Goal: Task Accomplishment & Management: Complete application form

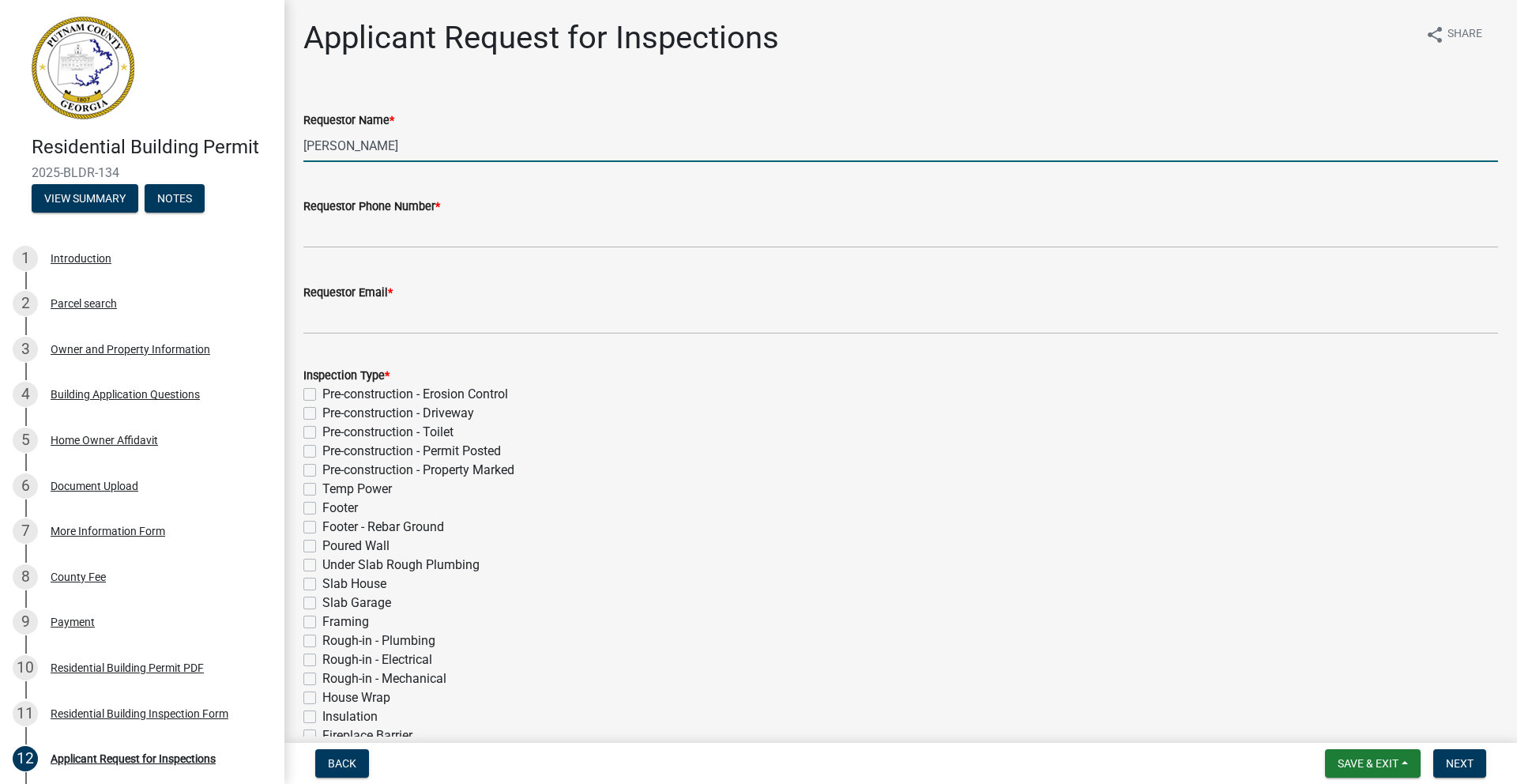
click at [403, 154] on input "[PERSON_NAME]" at bounding box center [900, 146] width 1195 height 33
drag, startPoint x: 385, startPoint y: 149, endPoint x: 305, endPoint y: 142, distance: 80.3
click at [305, 142] on input "[PERSON_NAME]" at bounding box center [900, 146] width 1195 height 33
type input "[PERSON_NAME]"
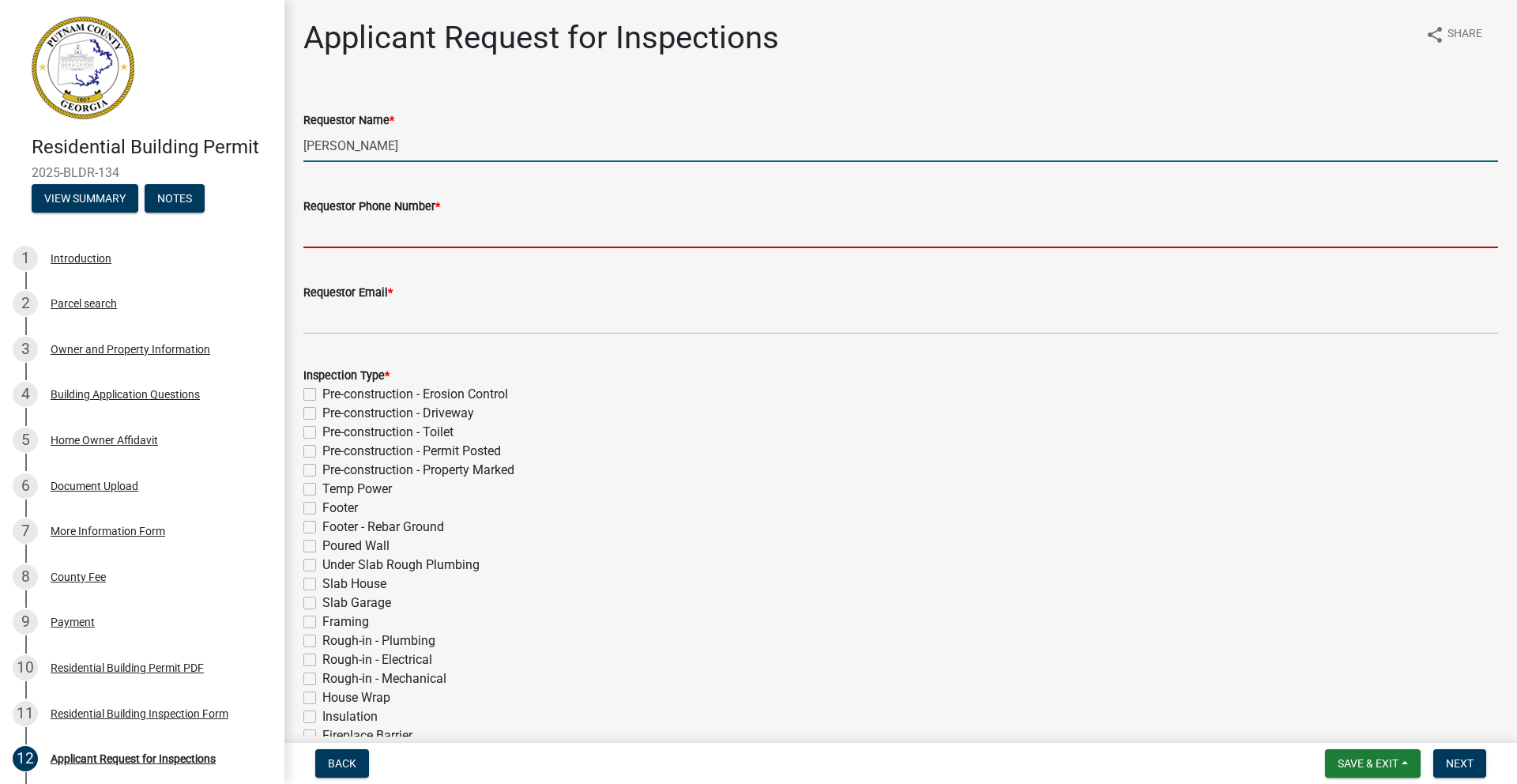
click at [341, 241] on input "Requestor Phone Number *" at bounding box center [900, 231] width 1195 height 33
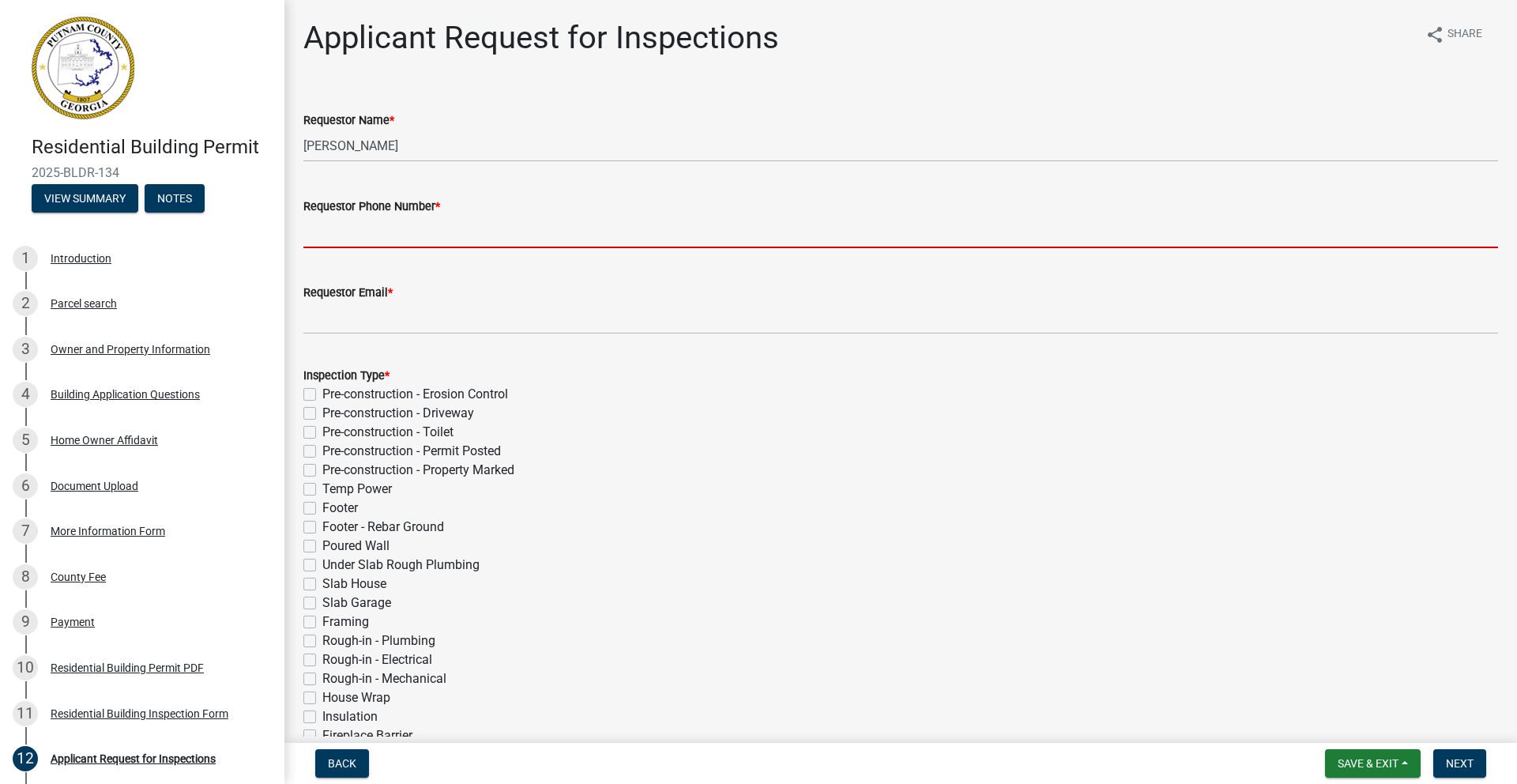
type input "9783029597"
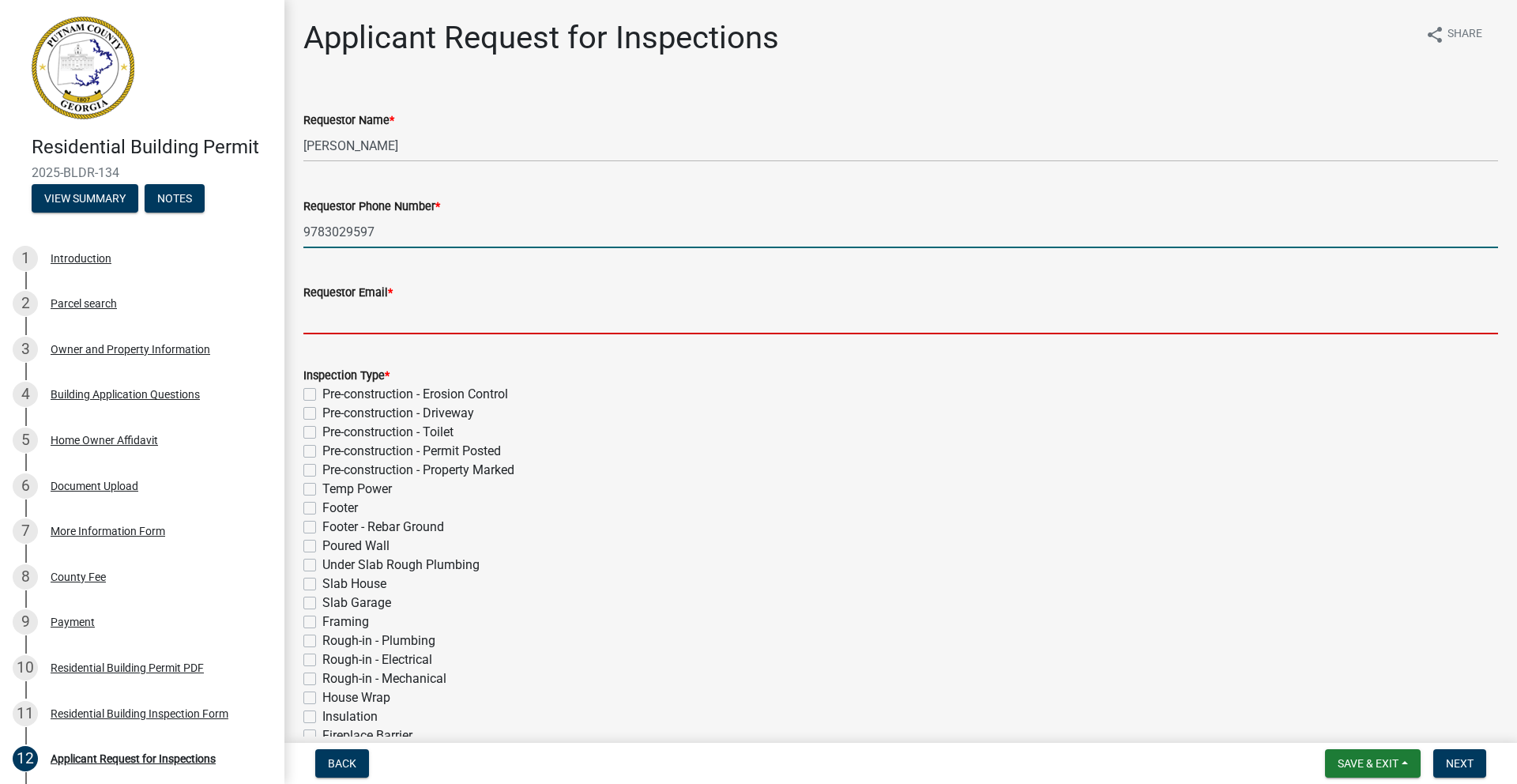
type input "[EMAIL_ADDRESS][DOMAIN_NAME]"
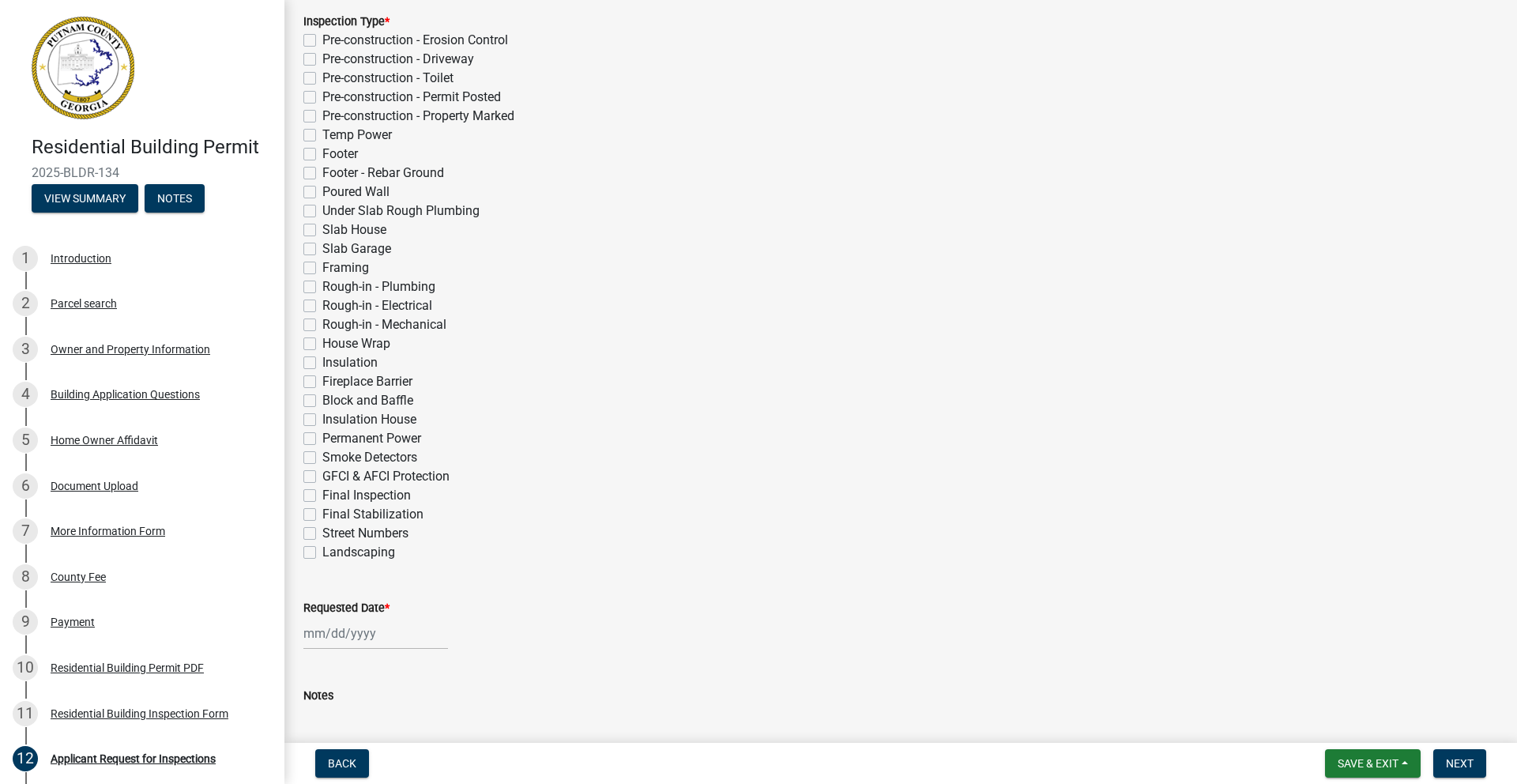
scroll to position [351, 0]
click at [322, 294] on label "Rough-in - Plumbing" at bounding box center [378, 290] width 113 height 19
click at [322, 291] on input "Rough-in - Plumbing" at bounding box center [327, 286] width 10 height 10
checkbox input "true"
checkbox input "false"
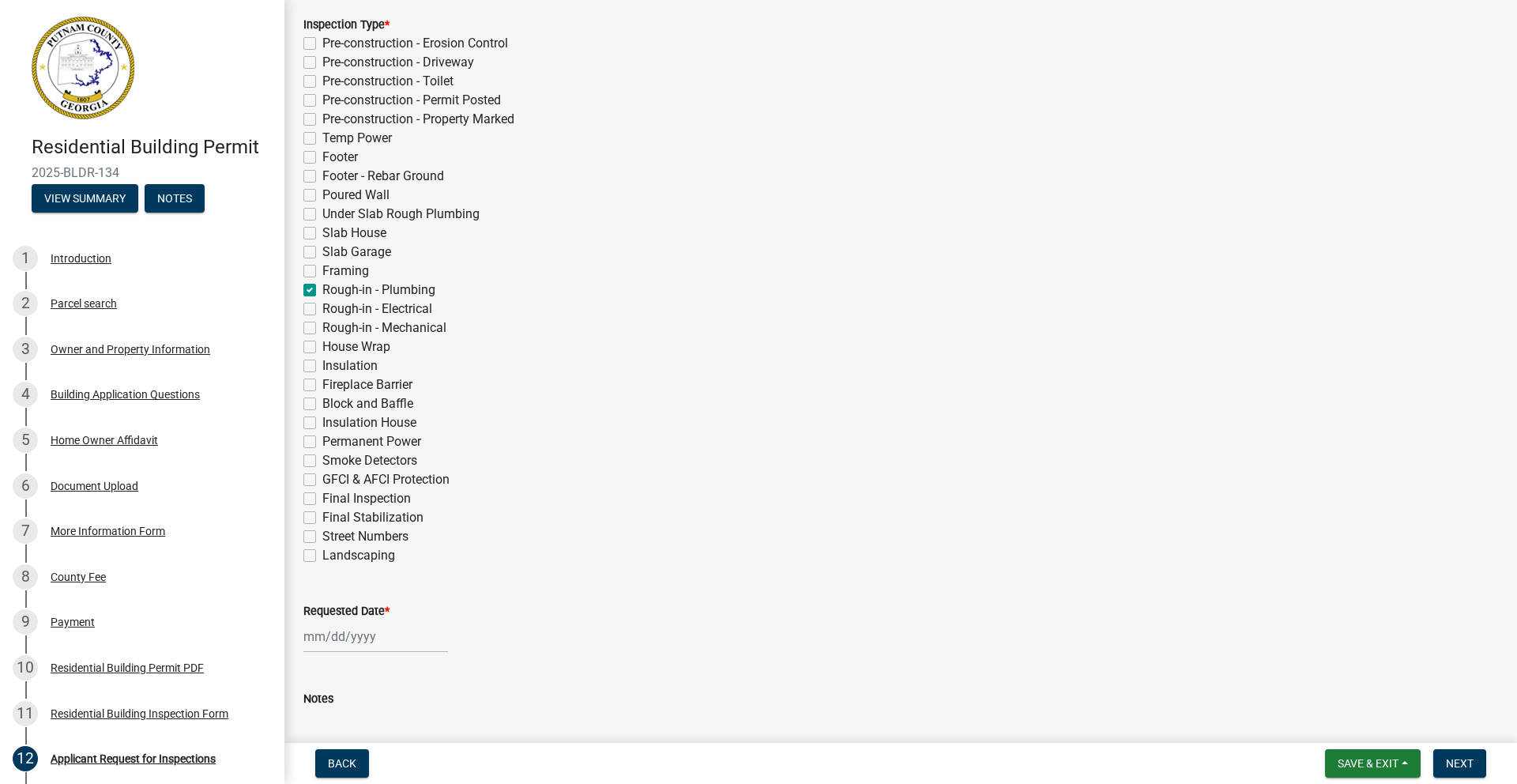
checkbox input "false"
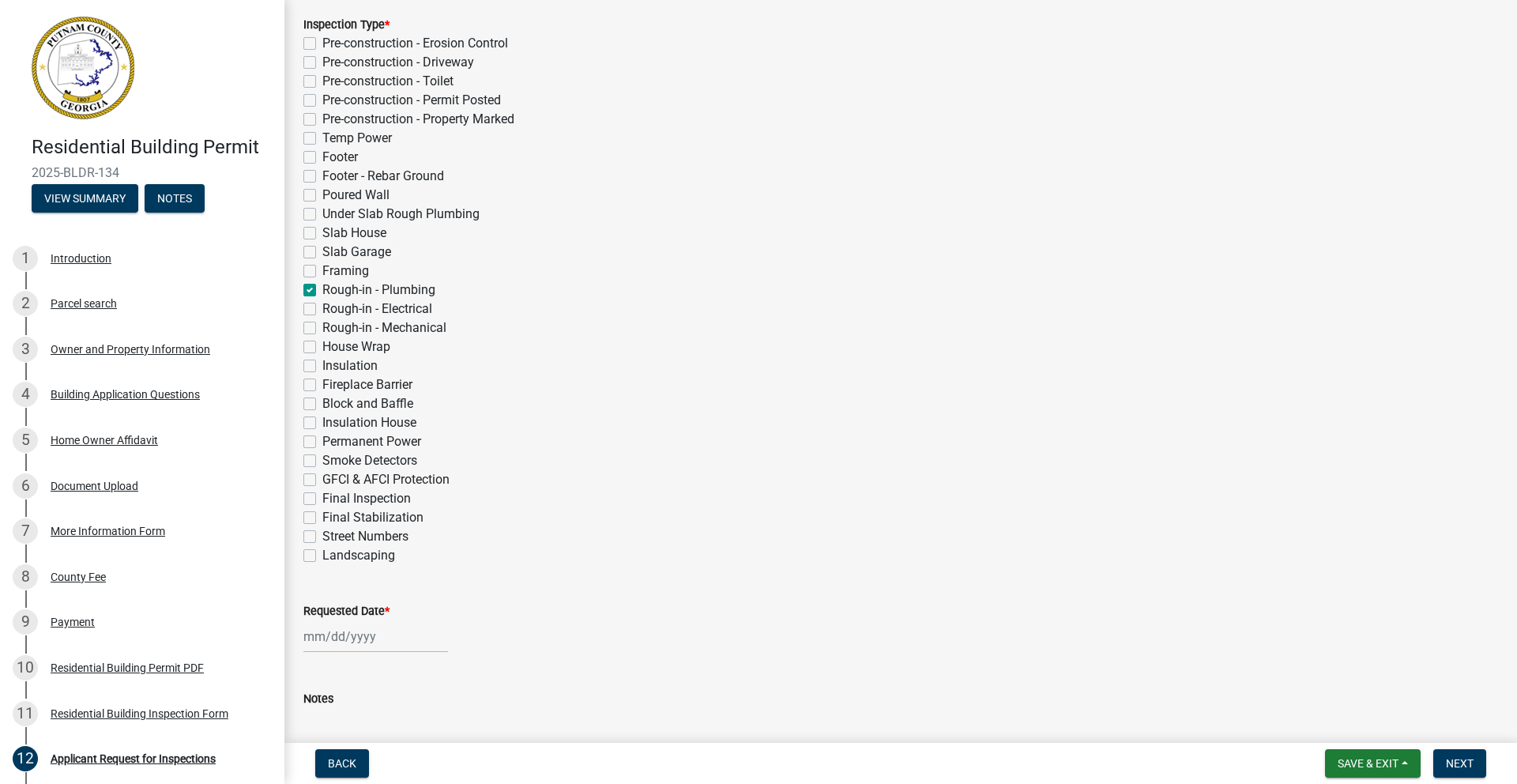
checkbox input "false"
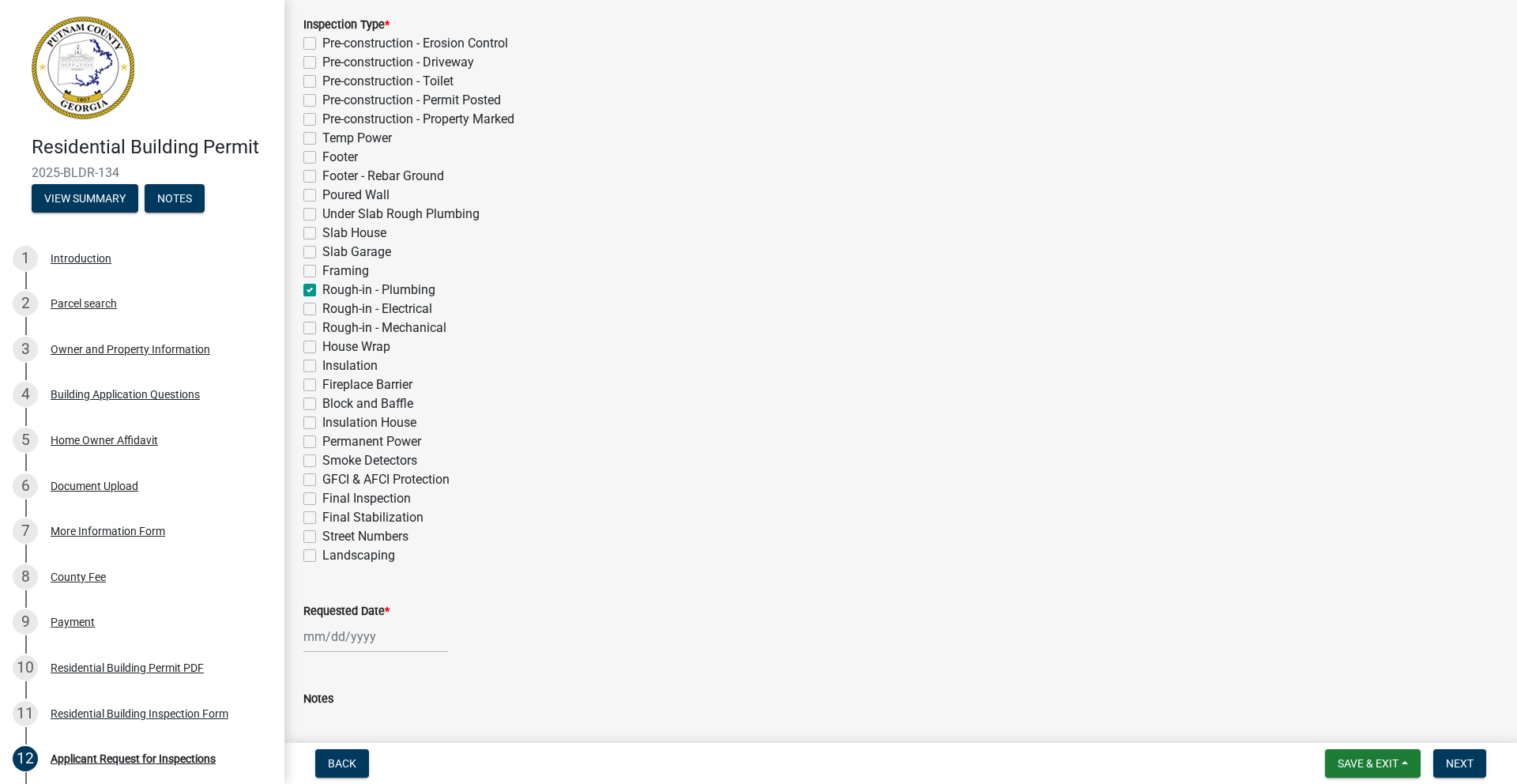
checkbox input "false"
checkbox input "true"
checkbox input "false"
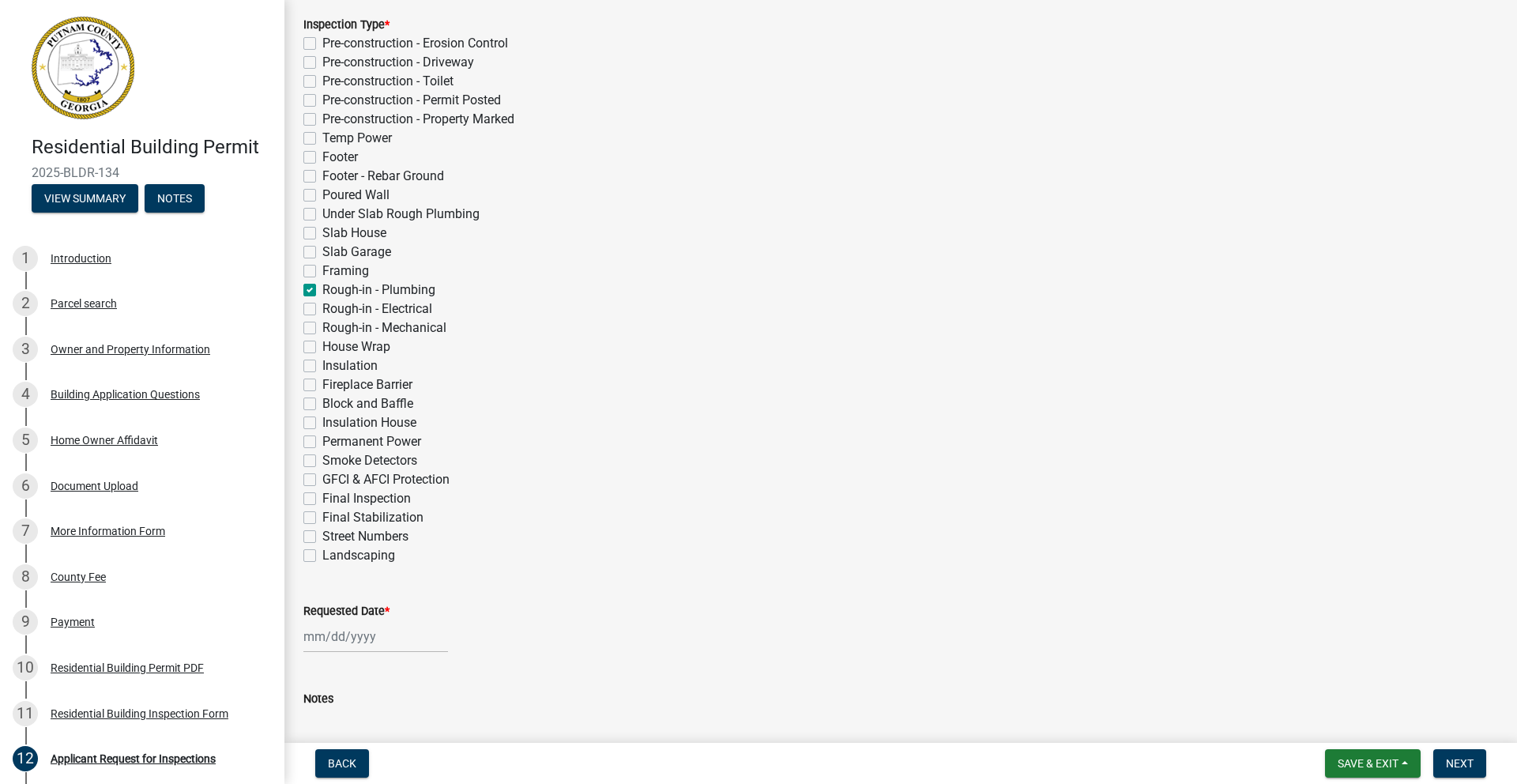
checkbox input "false"
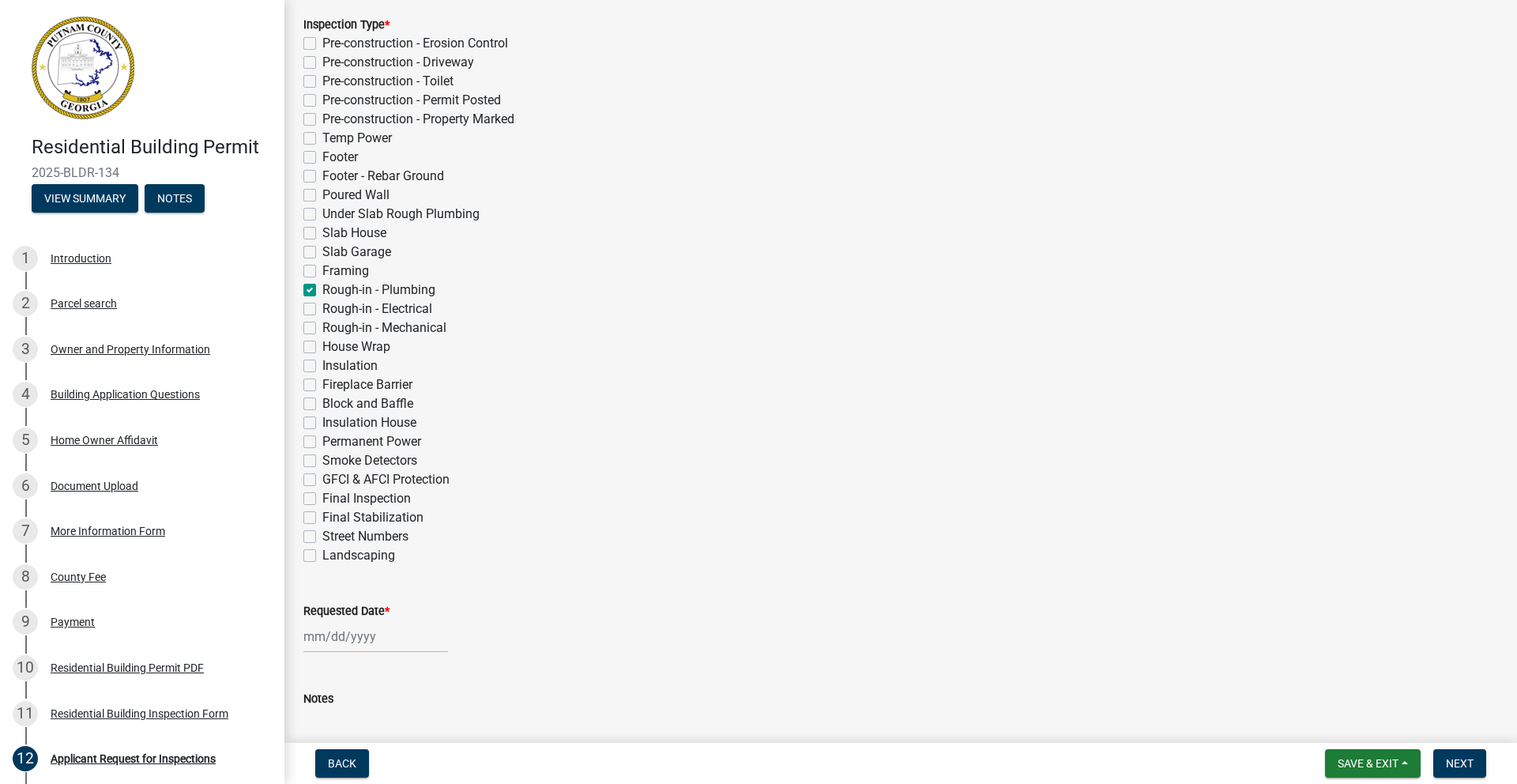
checkbox input "false"
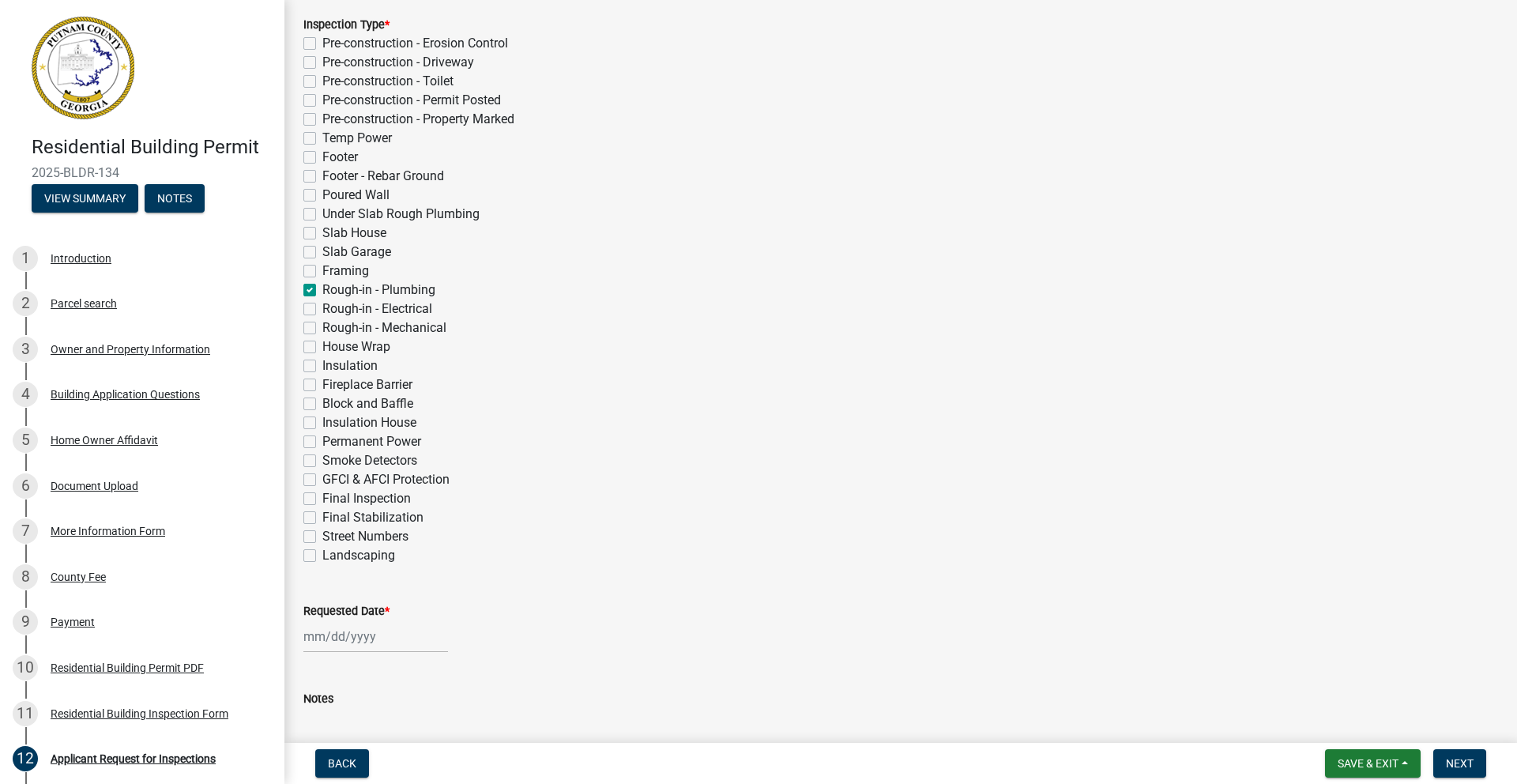
checkbox input "false"
click at [322, 349] on label "House Wrap" at bounding box center [356, 346] width 68 height 19
click at [322, 348] on input "House Wrap" at bounding box center [327, 342] width 10 height 10
checkbox input "true"
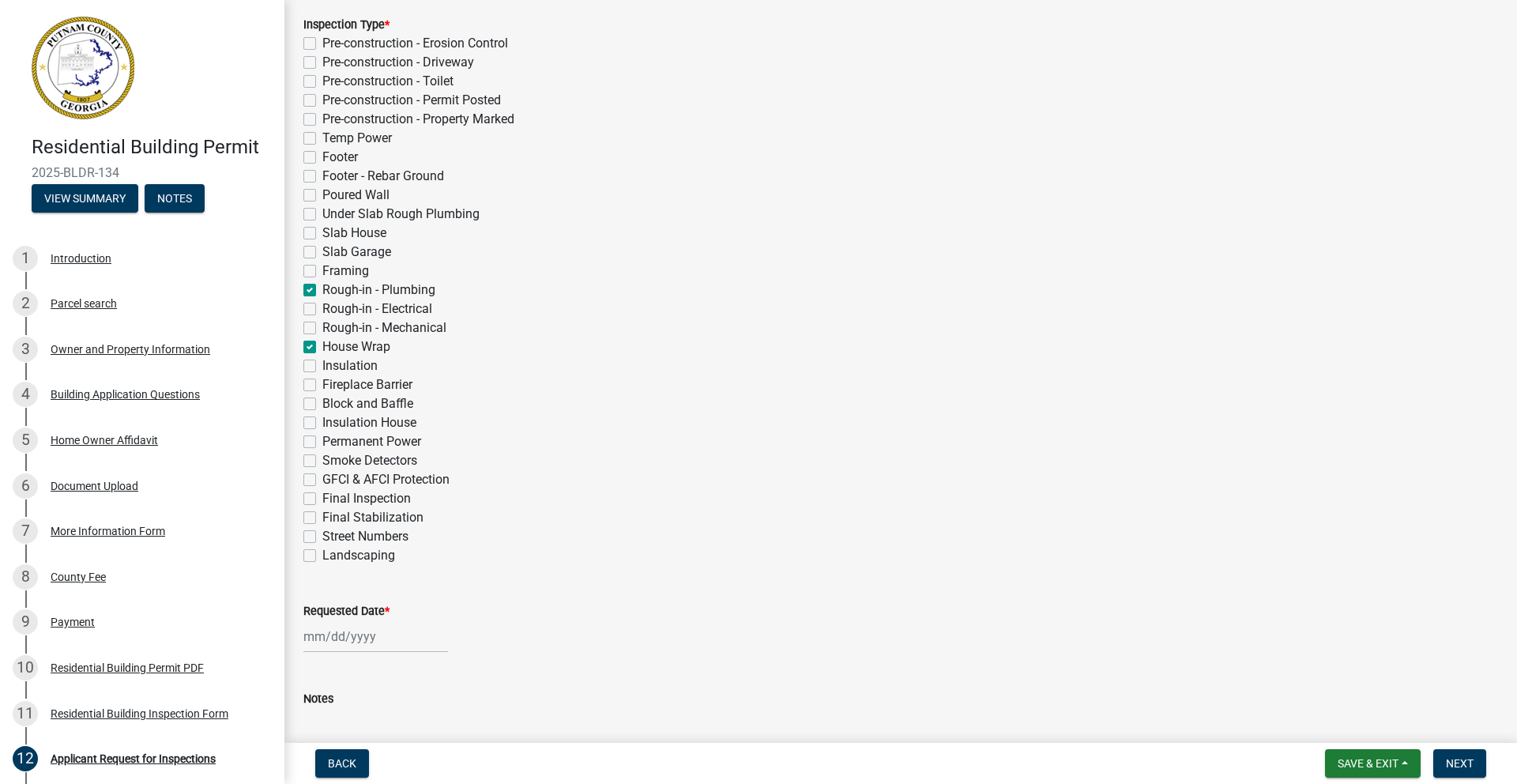
checkbox input "false"
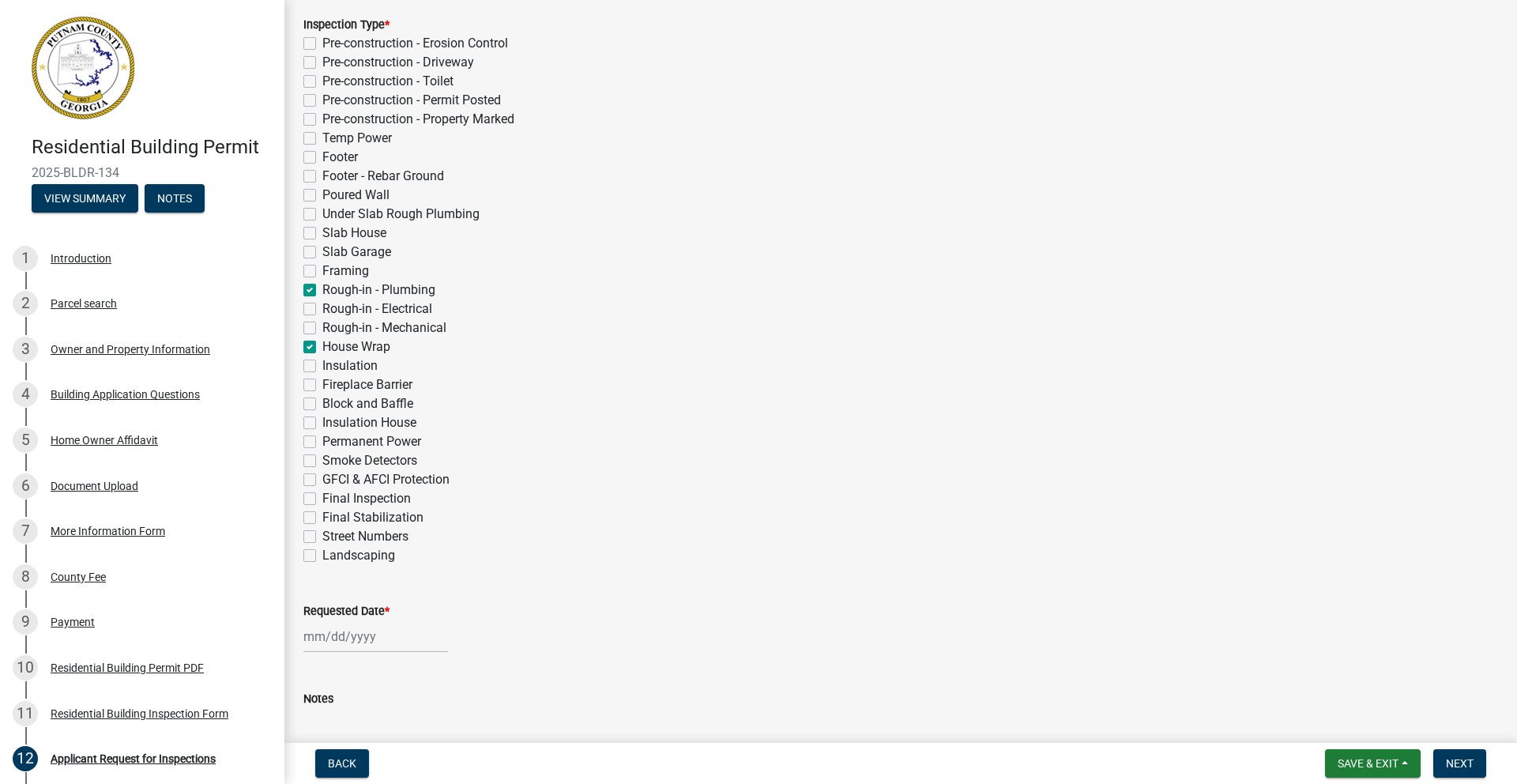
checkbox input "false"
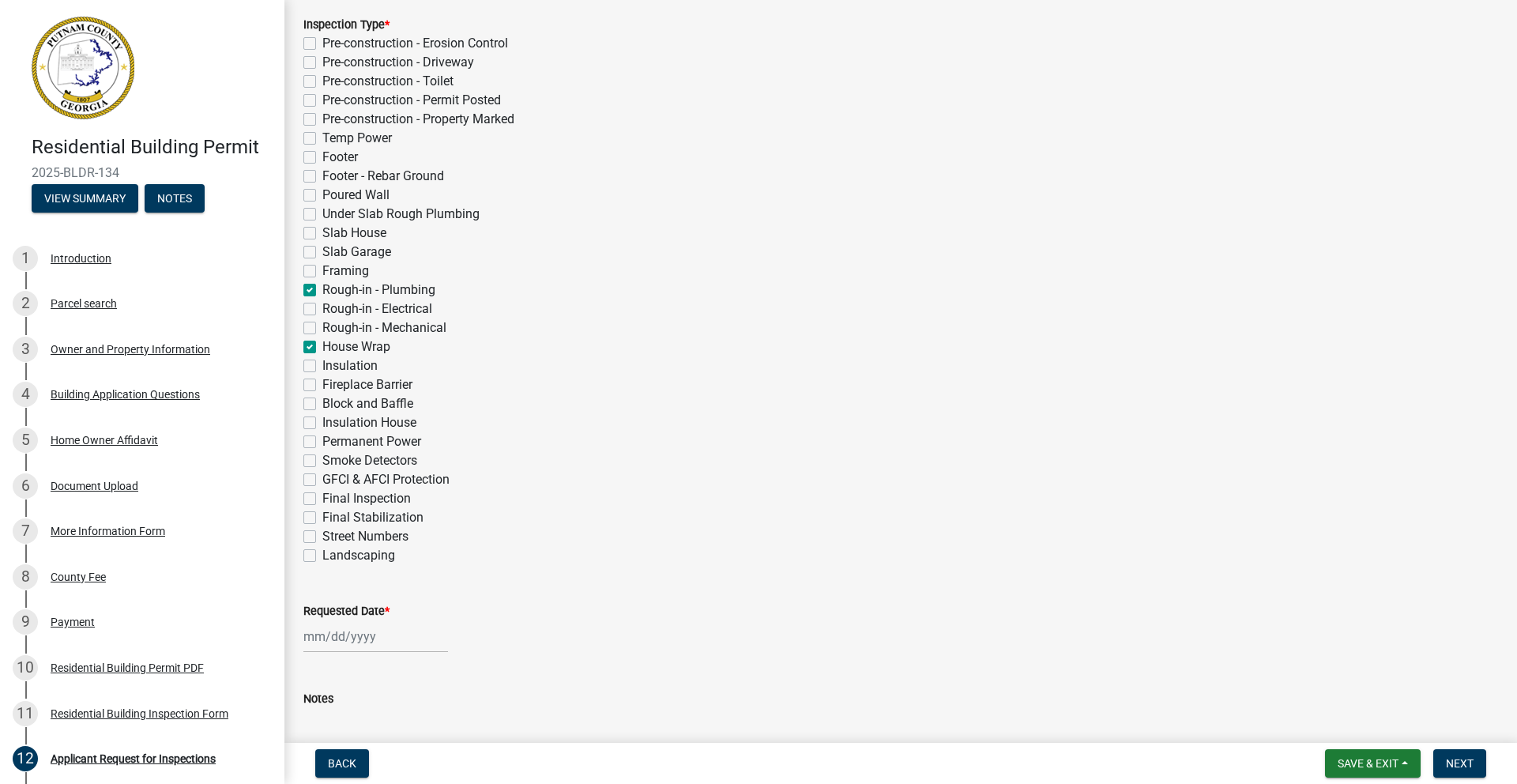
checkbox input "false"
checkbox input "true"
checkbox input "false"
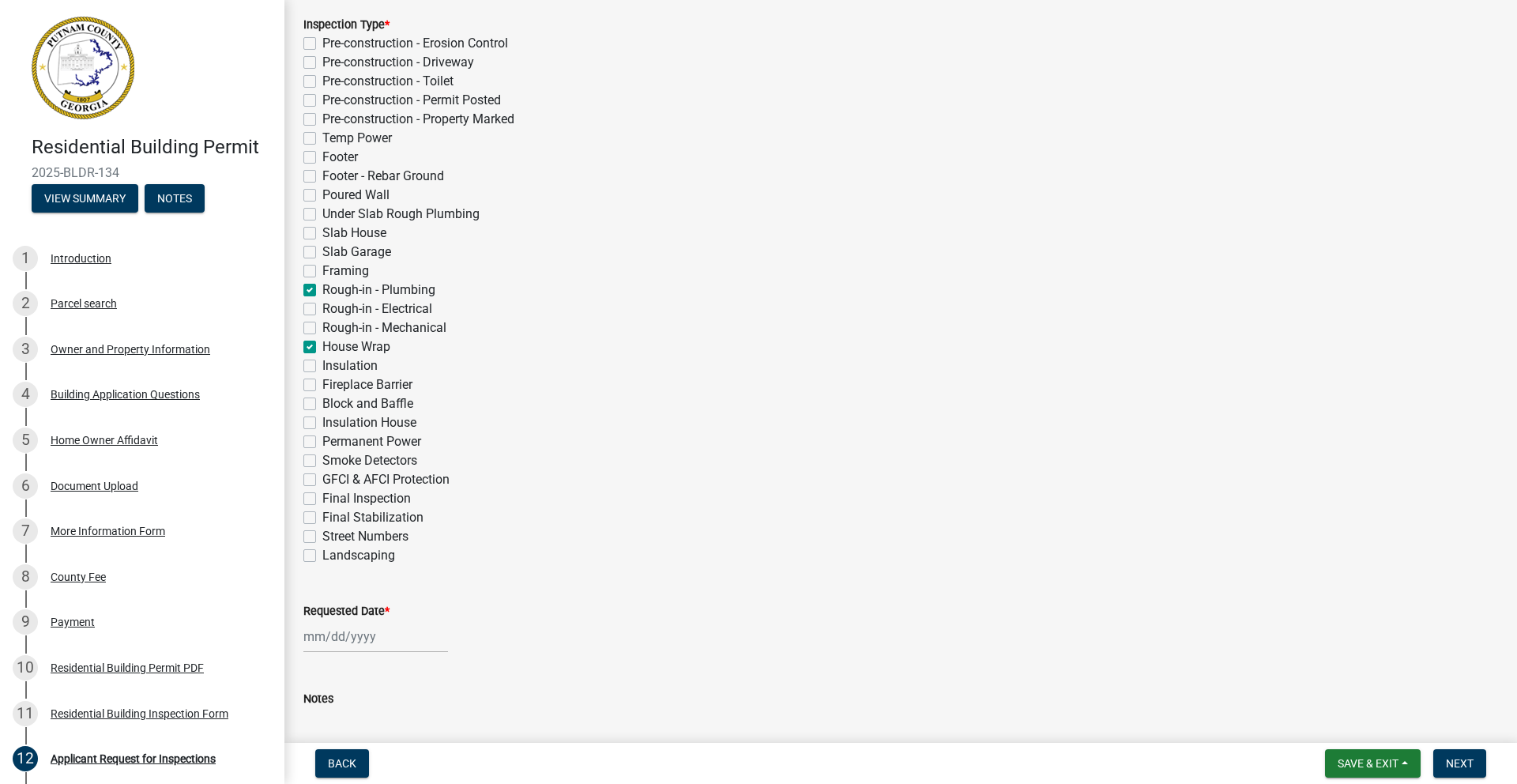
checkbox input "false"
checkbox input "true"
checkbox input "false"
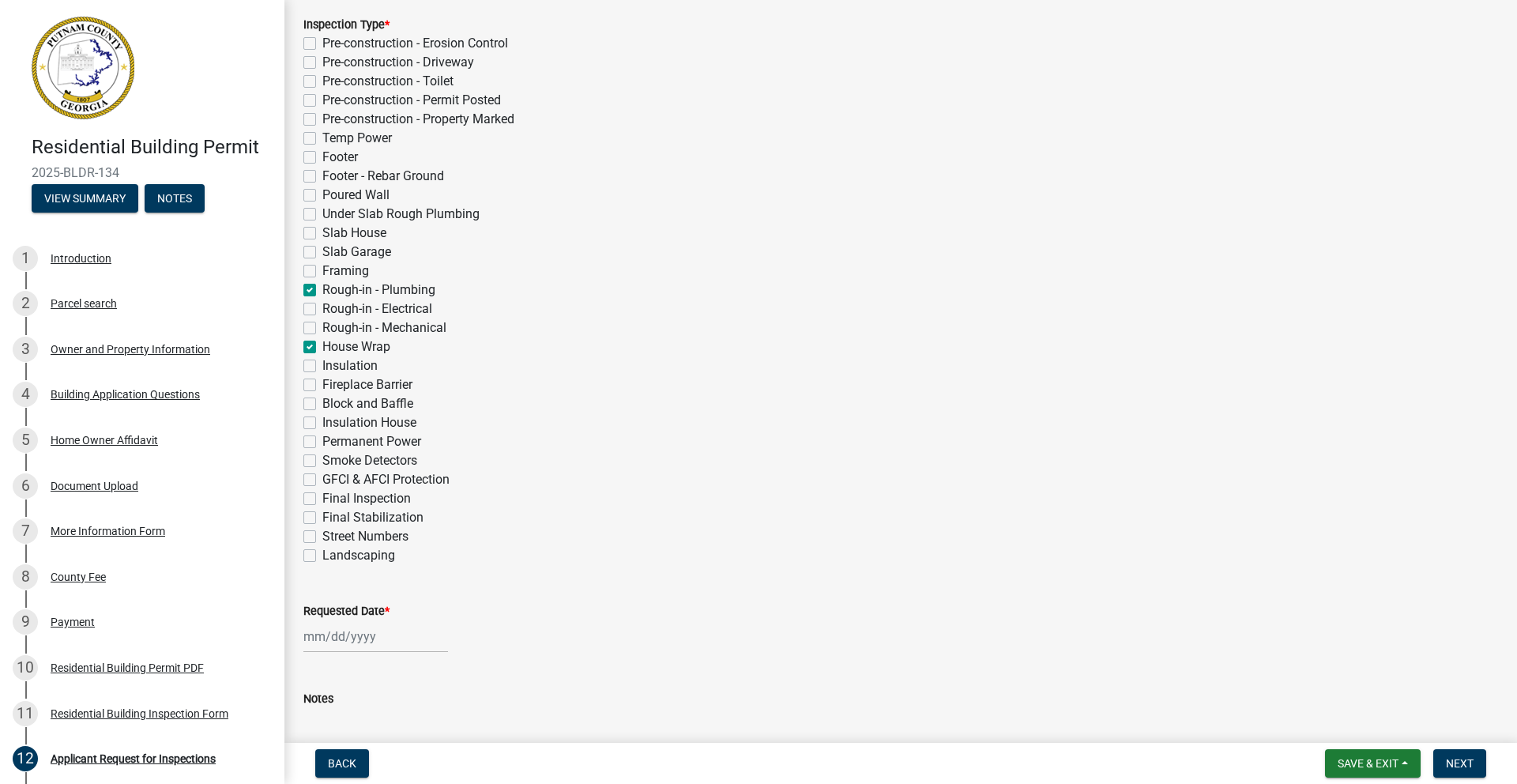
checkbox input "false"
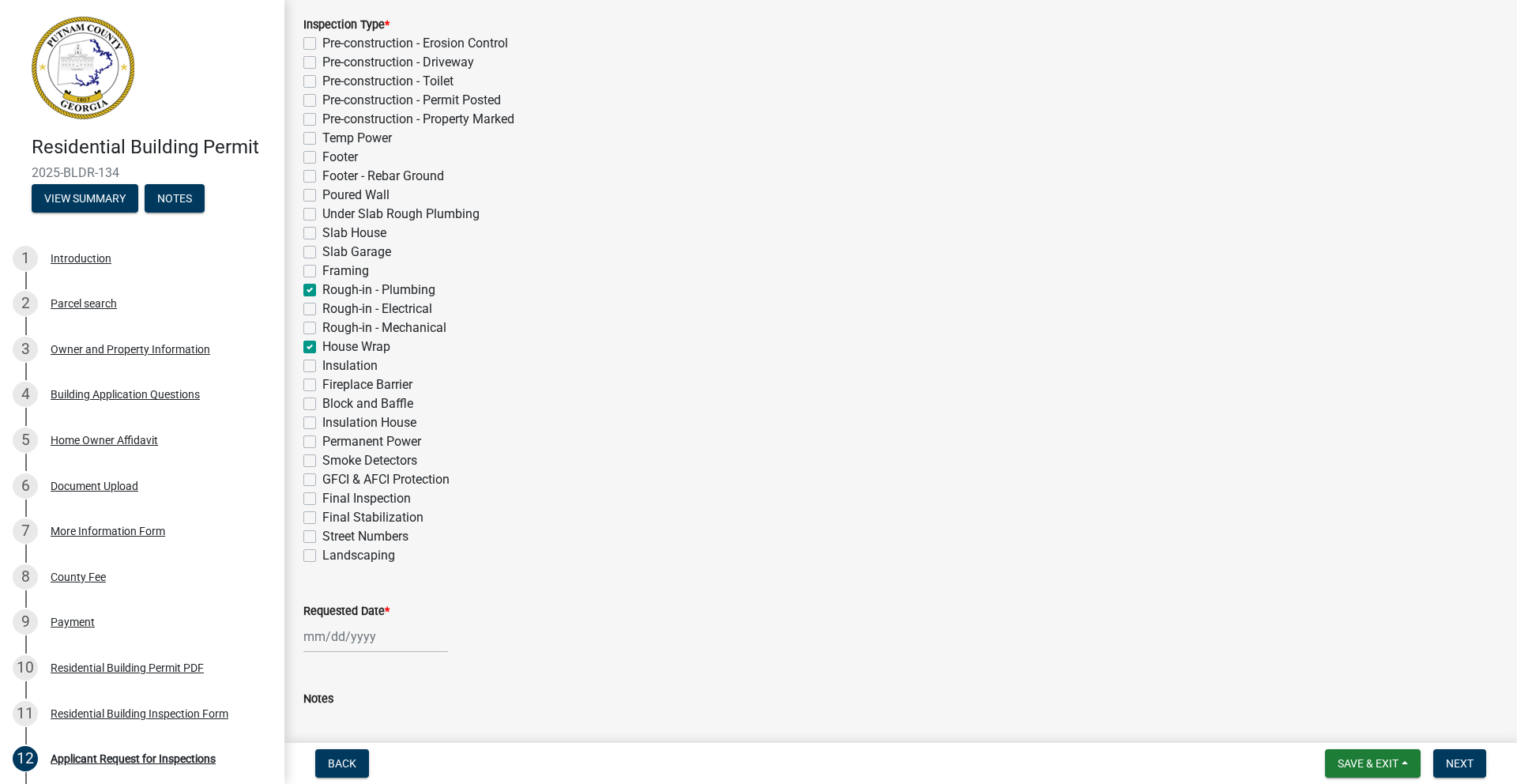
checkbox input "false"
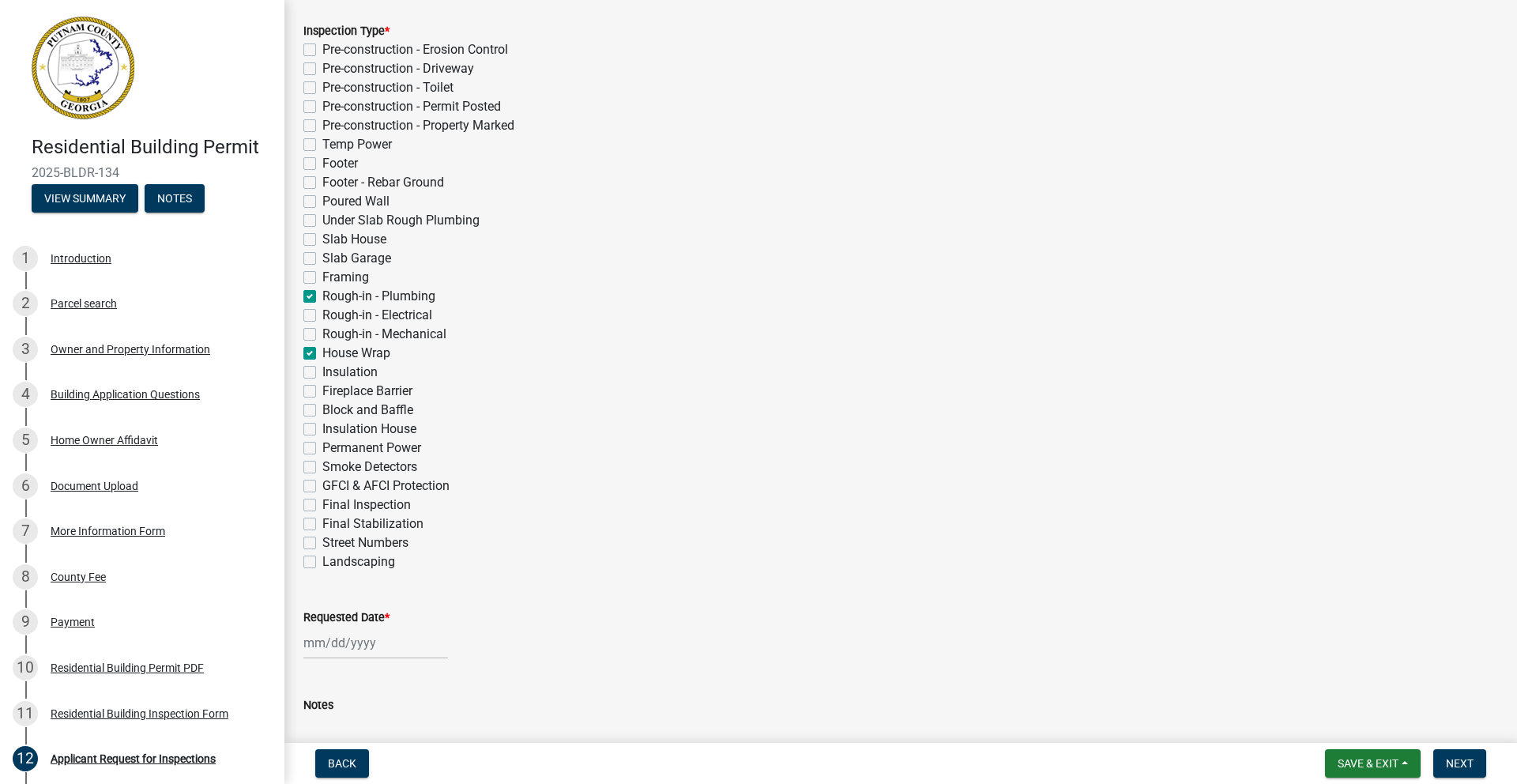
click at [322, 277] on label "Framing" at bounding box center [345, 277] width 46 height 19
click at [322, 277] on input "Framing" at bounding box center [327, 273] width 10 height 10
checkbox input "true"
checkbox input "false"
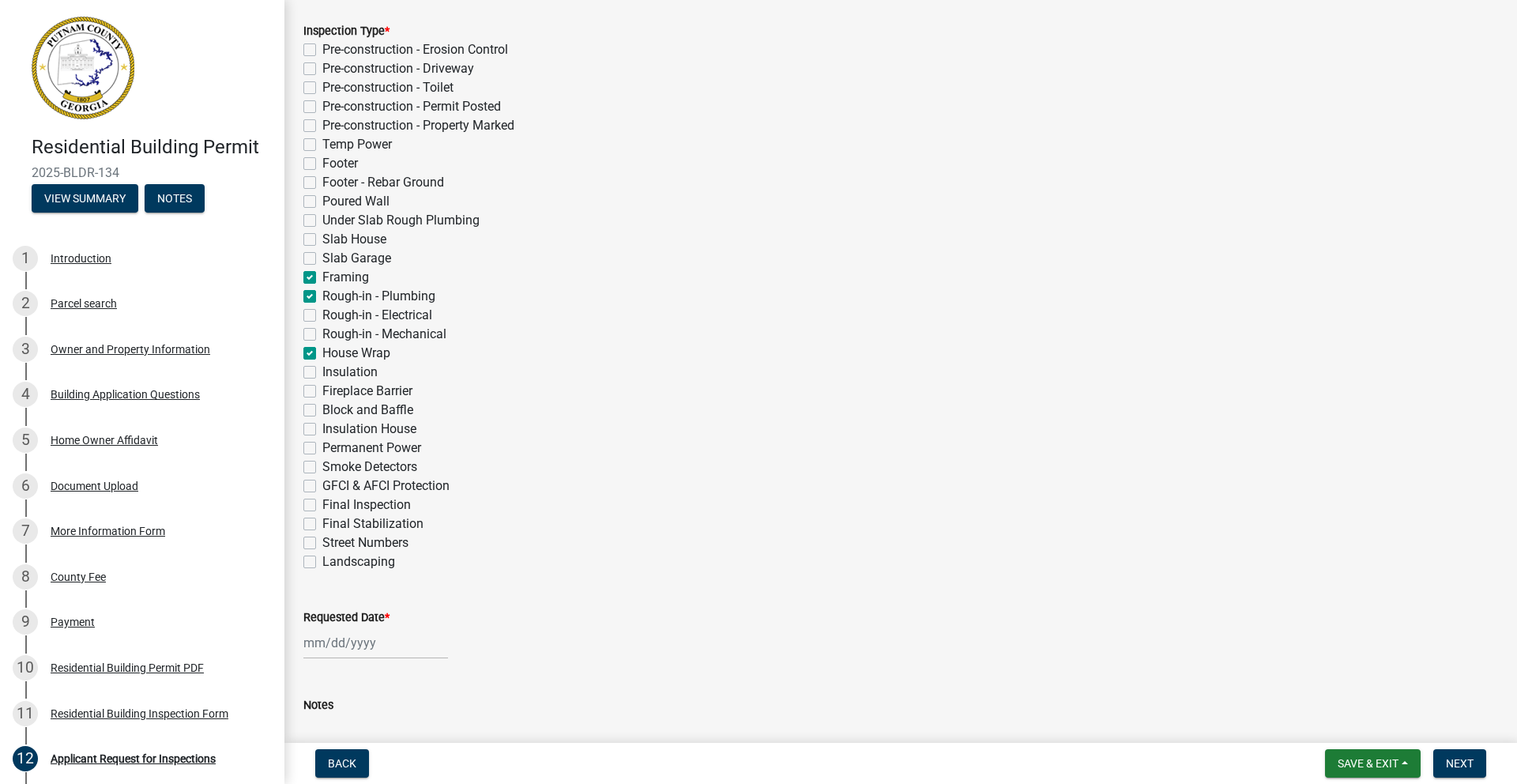
checkbox input "false"
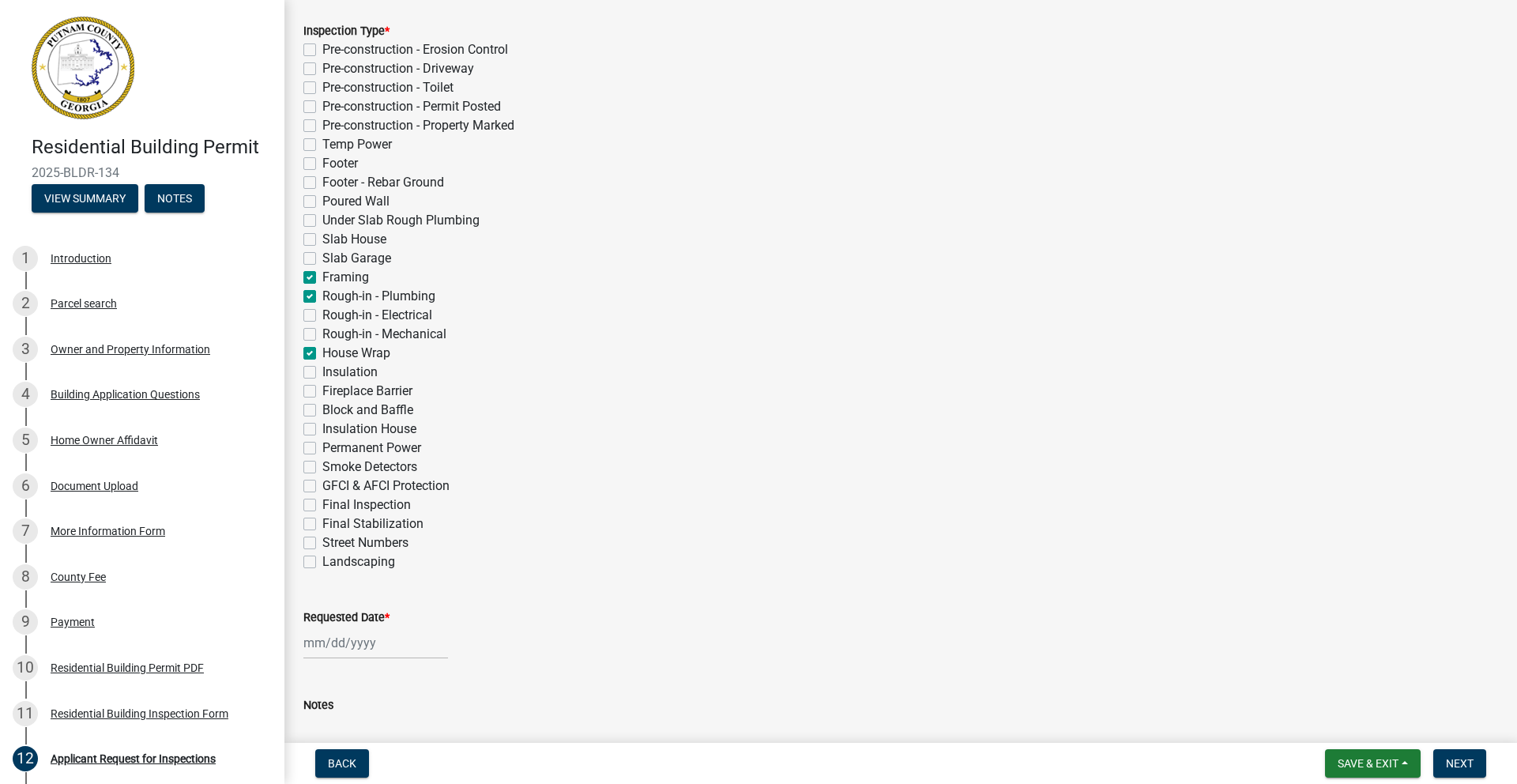
checkbox input "false"
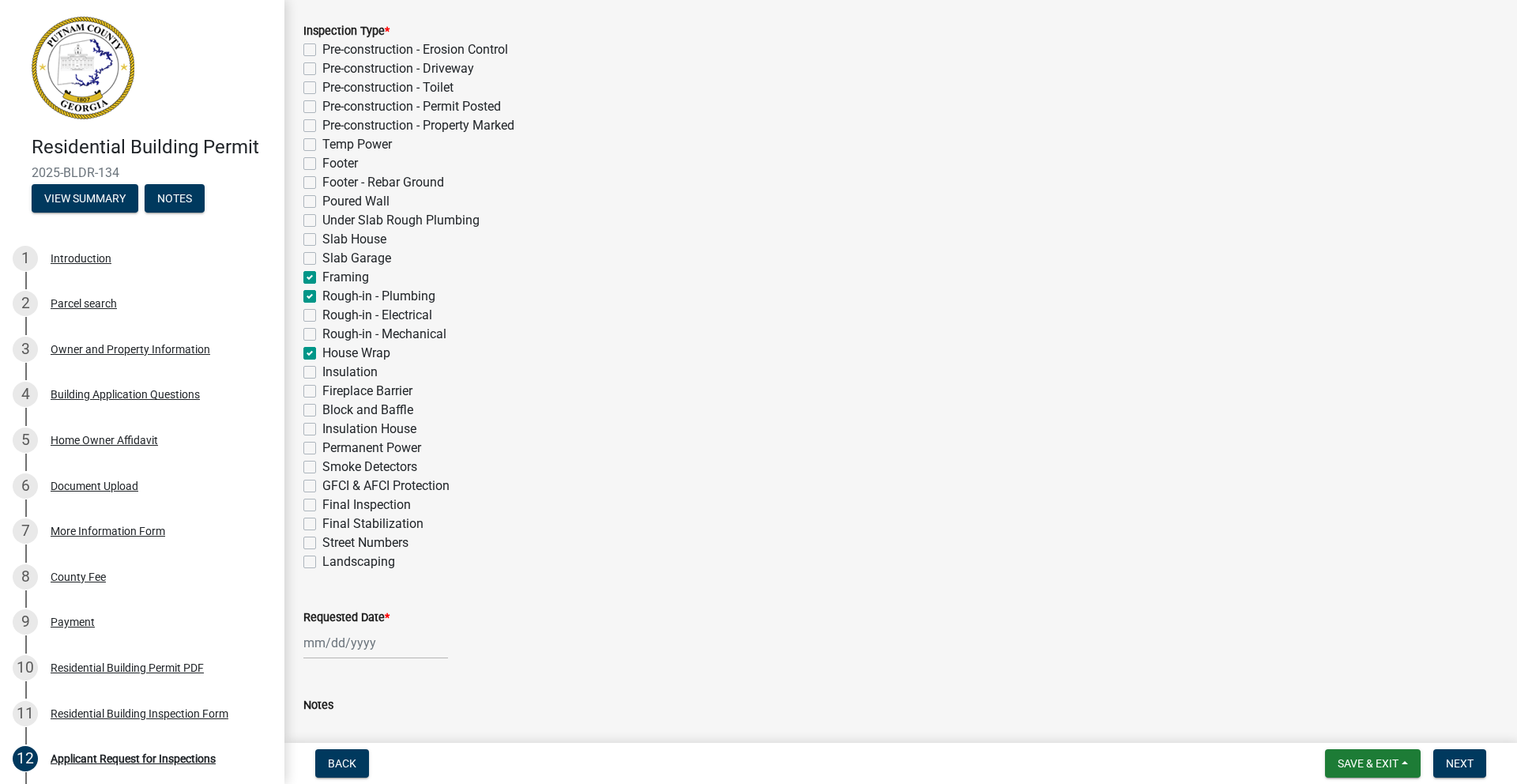
checkbox input "true"
checkbox input "false"
checkbox input "true"
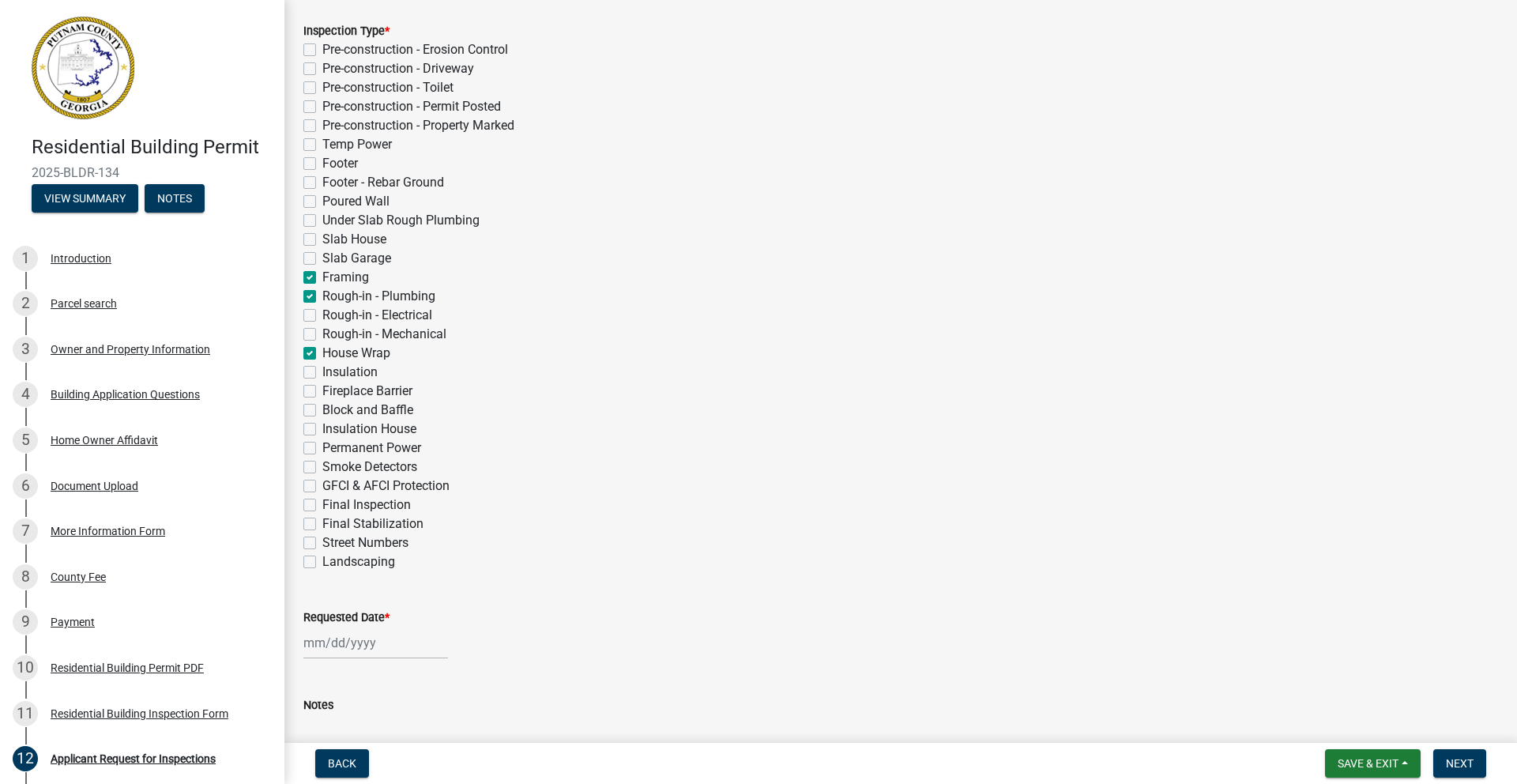
checkbox input "false"
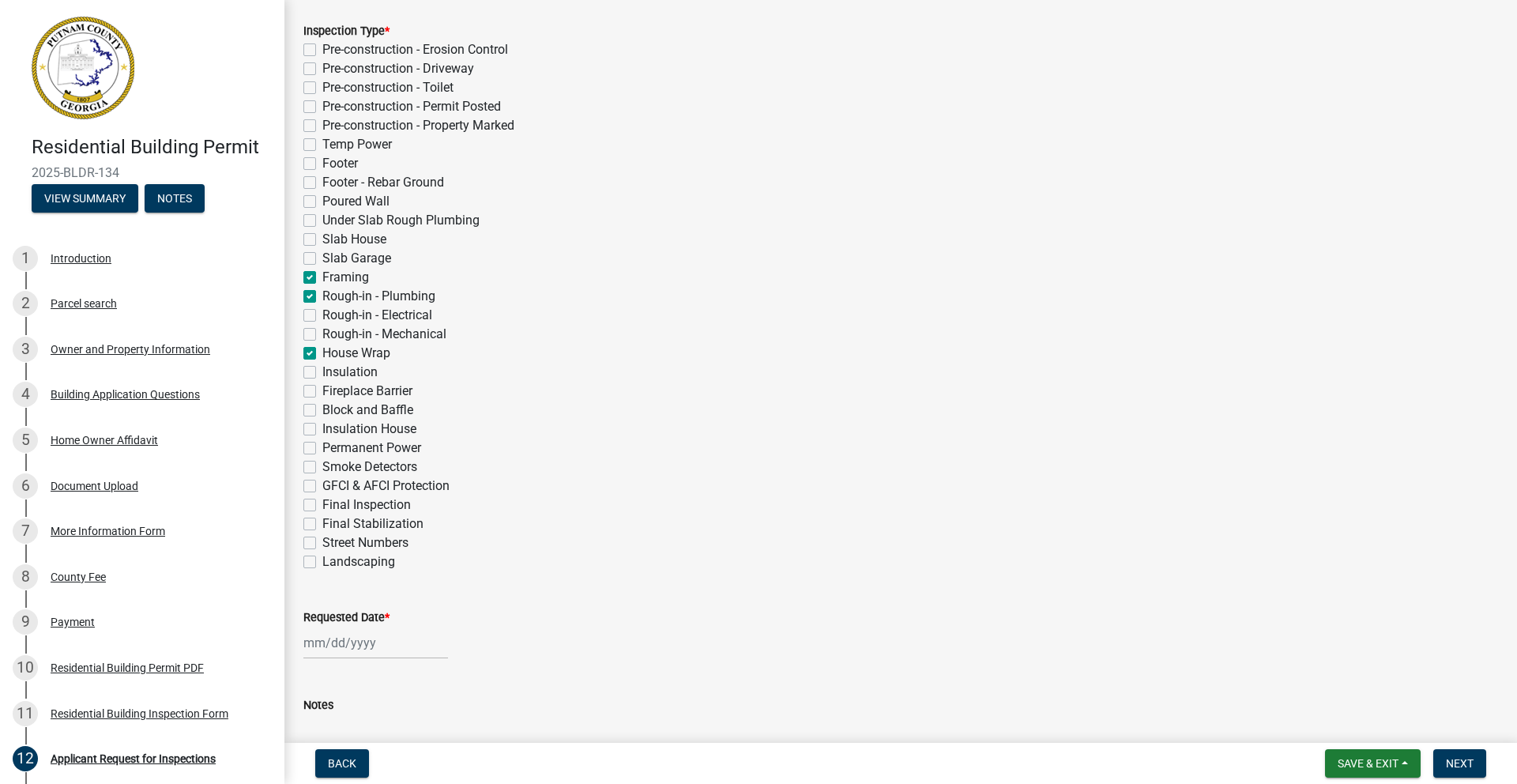
checkbox input "false"
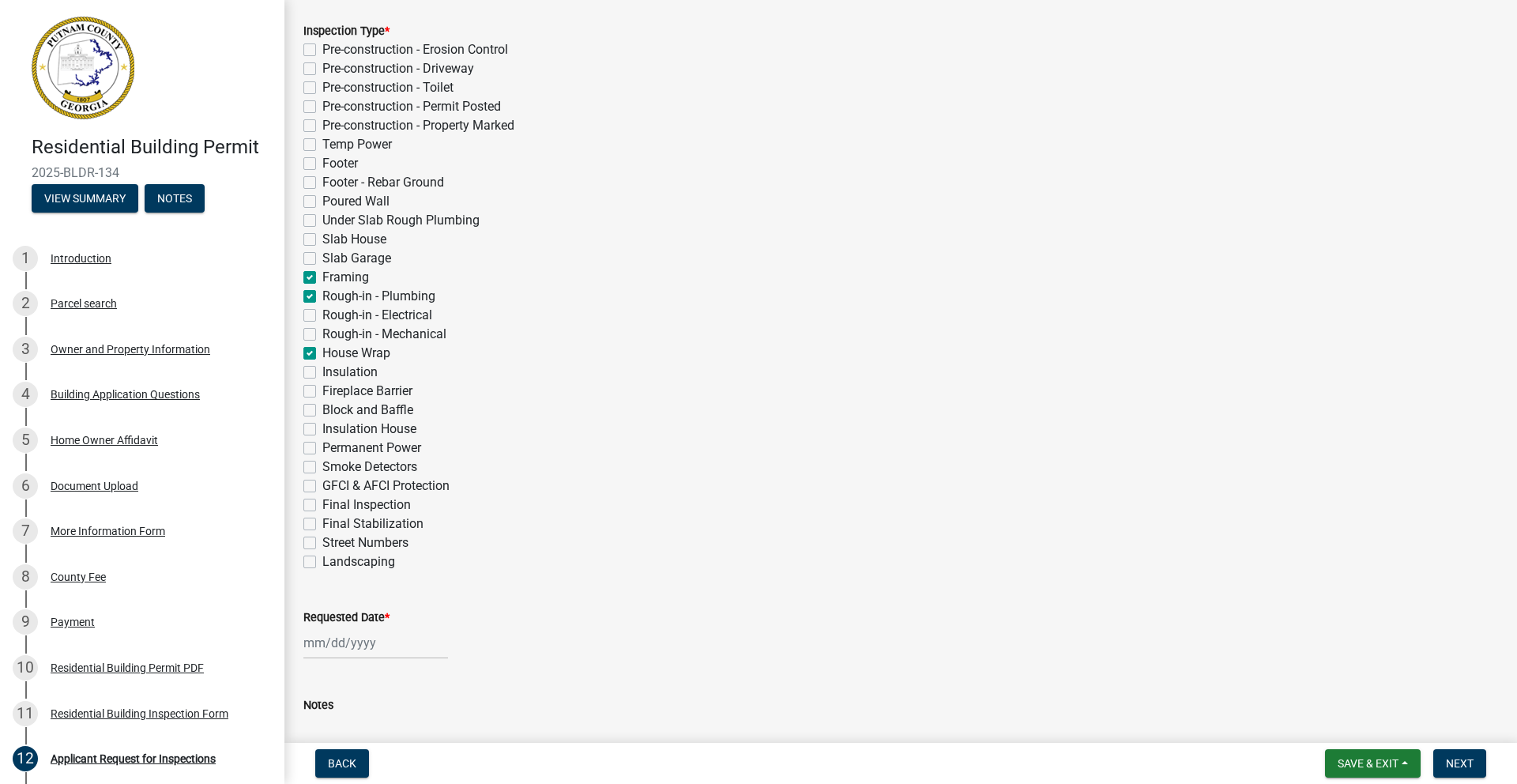
checkbox input "false"
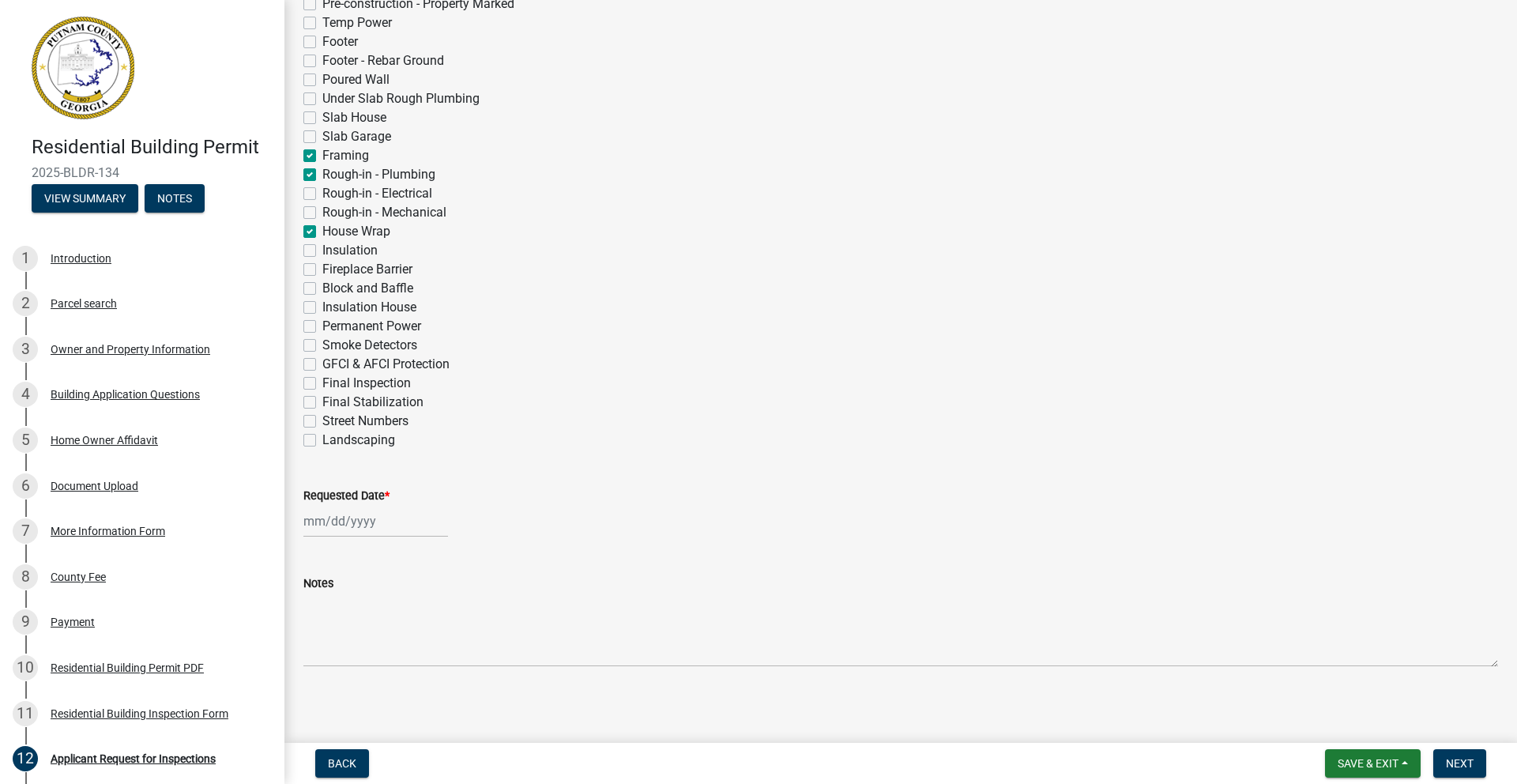
scroll to position [471, 0]
click at [336, 517] on div at bounding box center [375, 516] width 145 height 33
select select "9"
select select "2025"
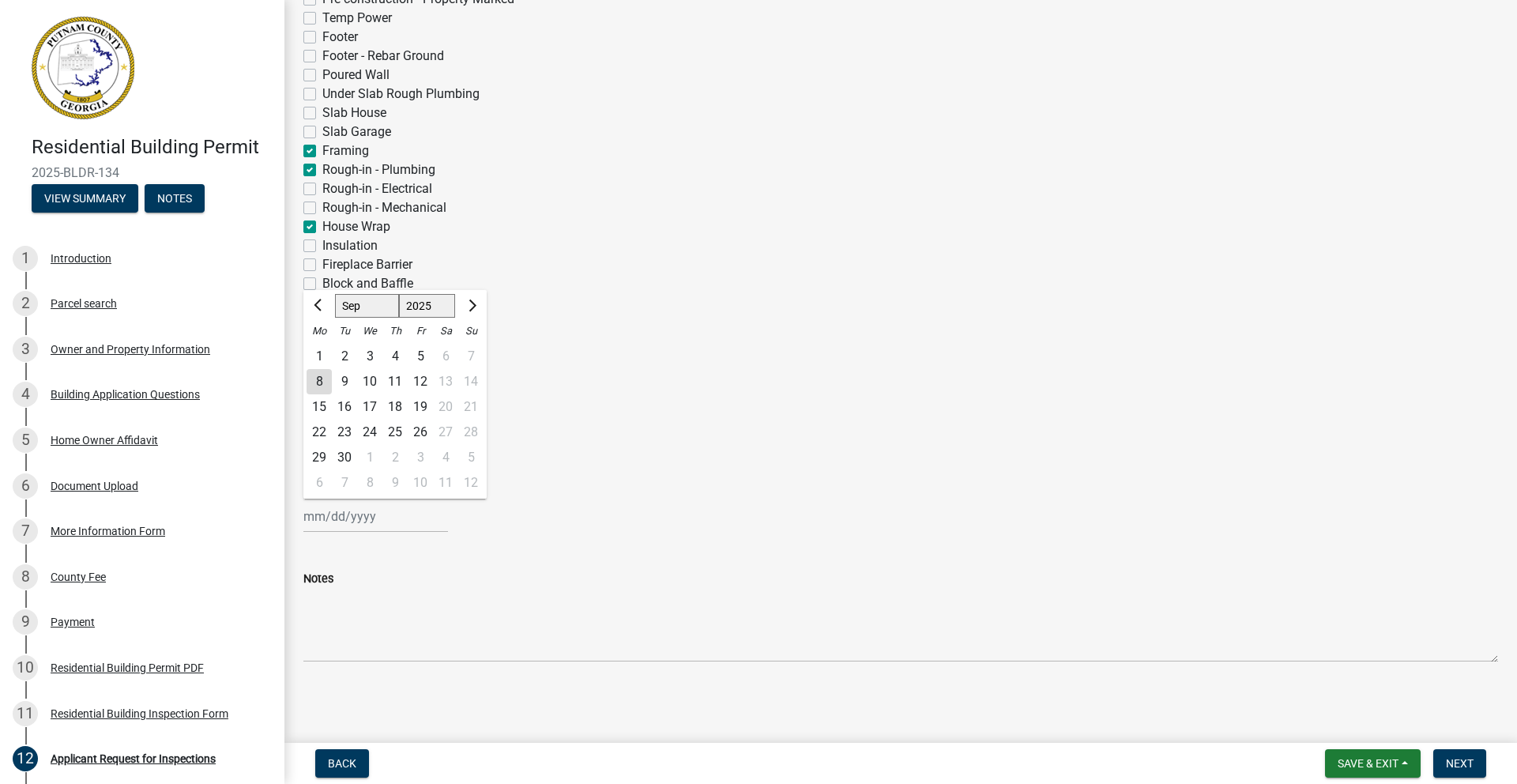
click at [343, 381] on div "9" at bounding box center [345, 382] width 26 height 26
type input "[DATE]"
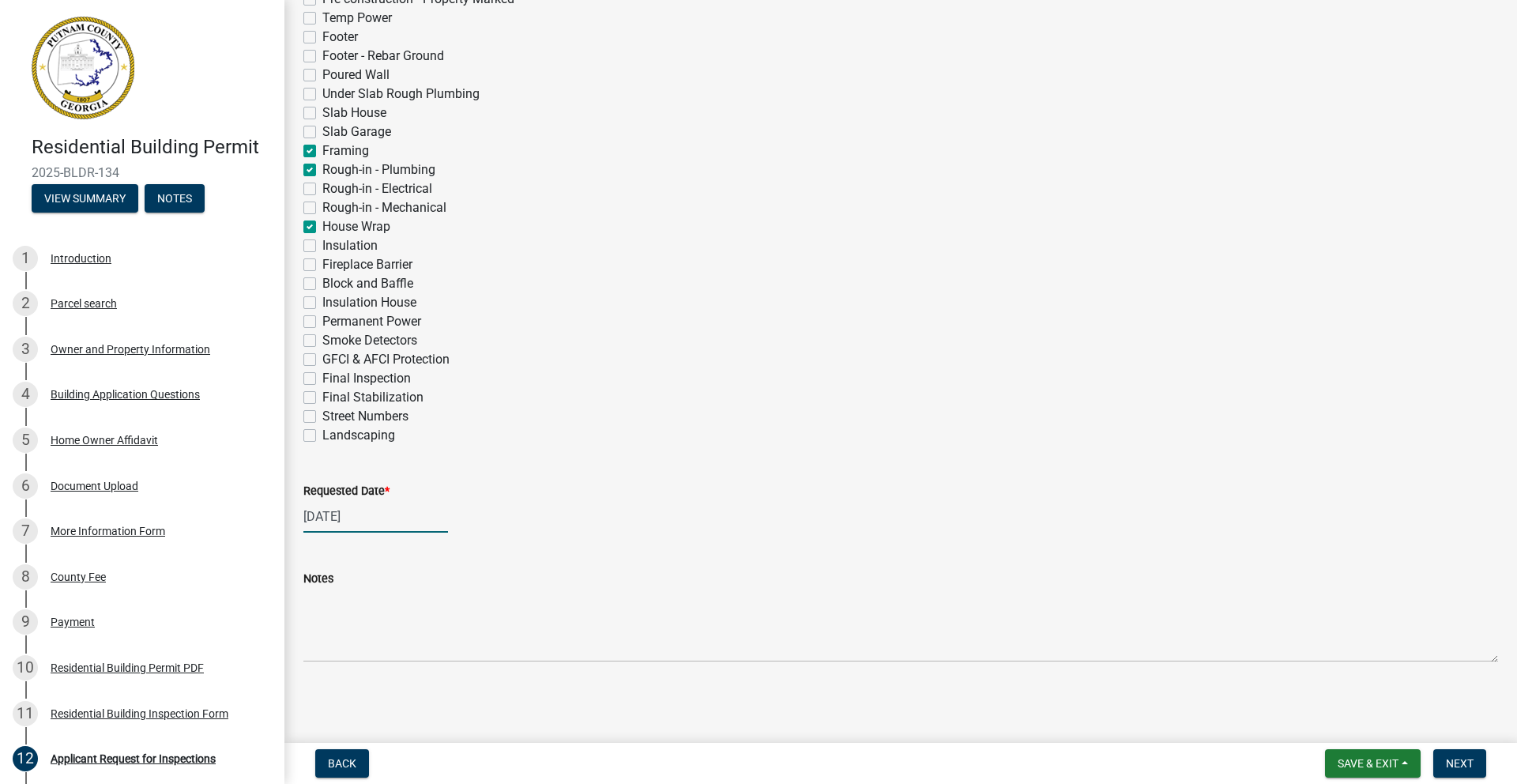
click at [344, 518] on div "[DATE]" at bounding box center [375, 516] width 145 height 33
select select "9"
select select "2025"
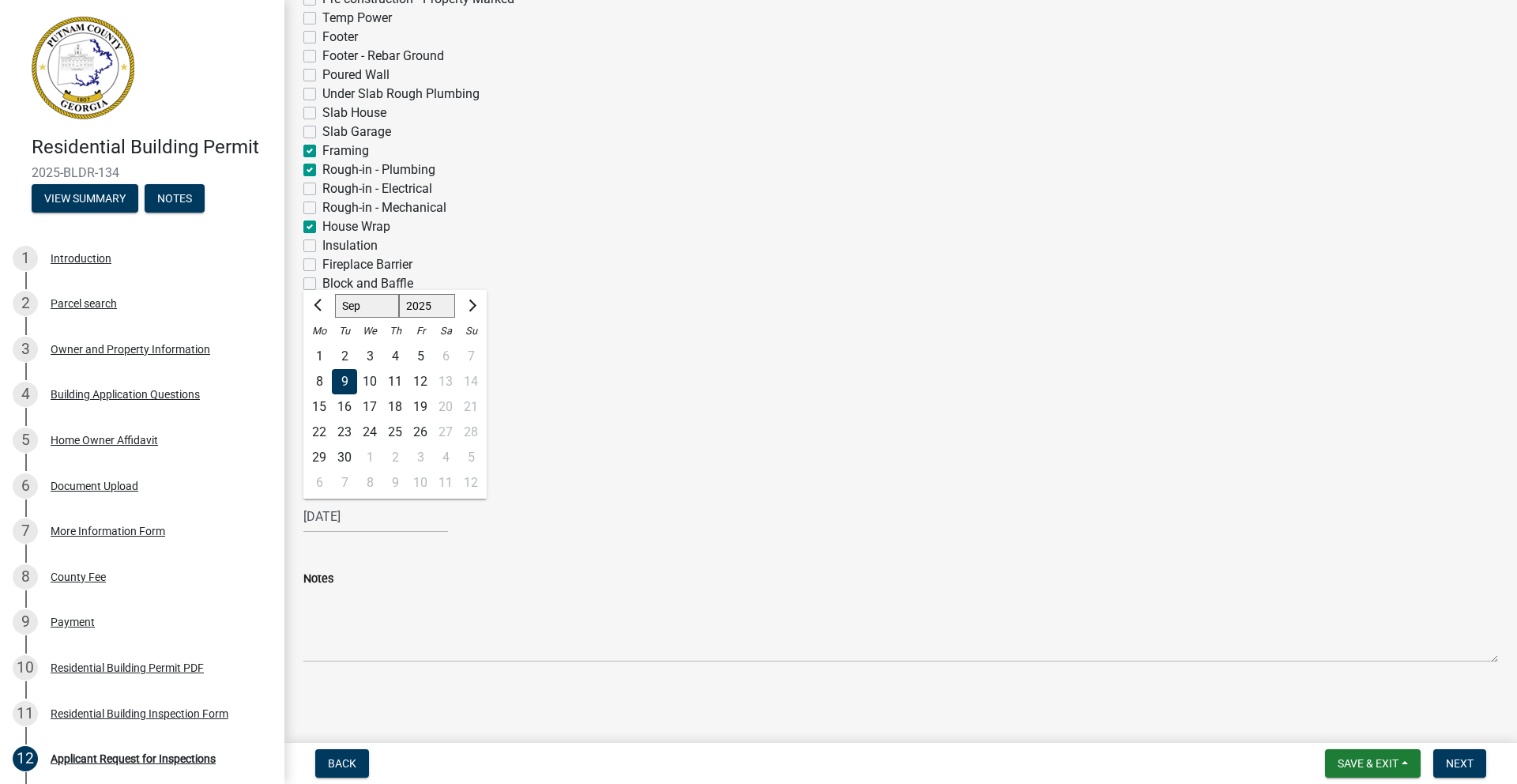
click at [320, 385] on div "8" at bounding box center [319, 382] width 26 height 26
type input "[DATE]"
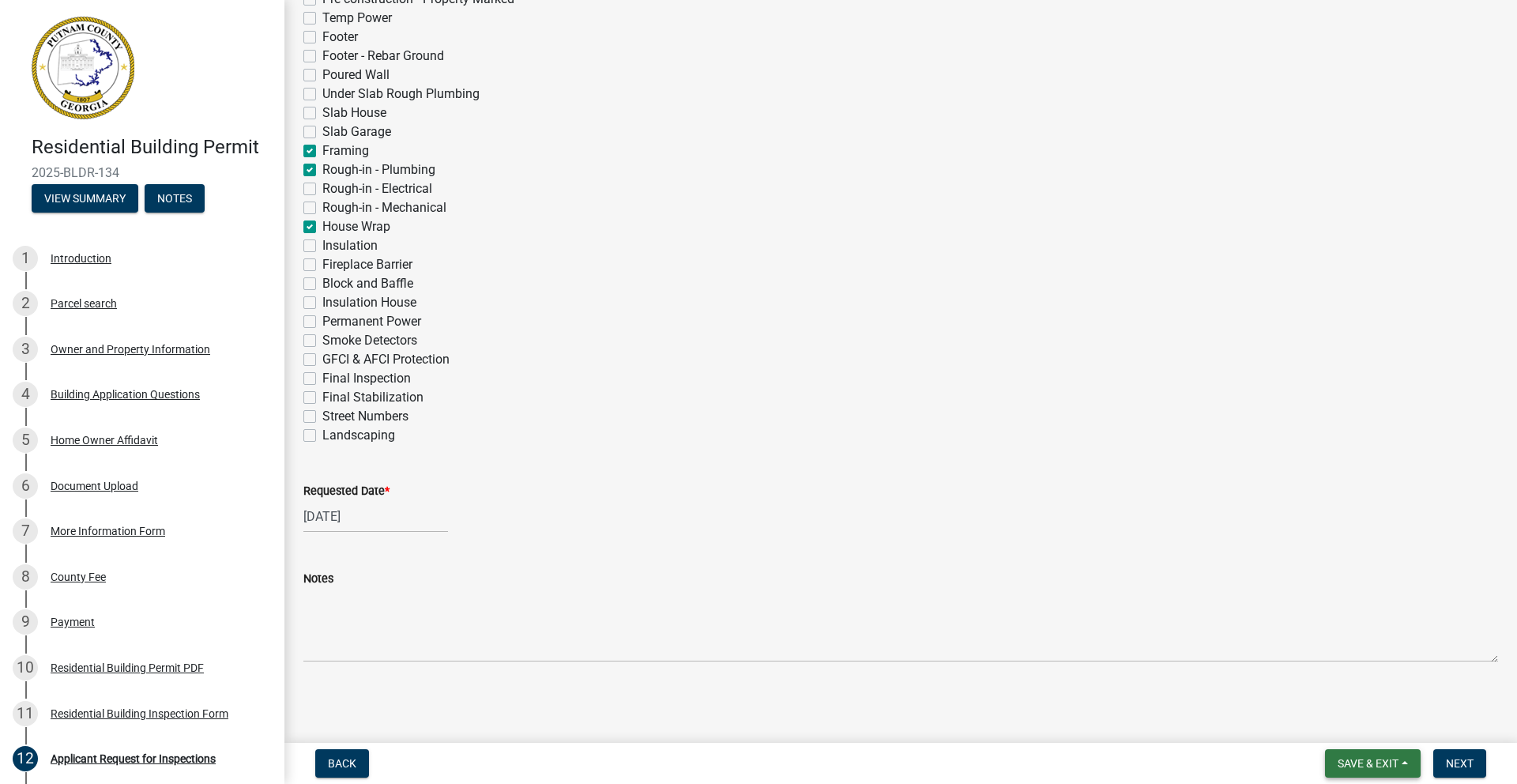
click at [1376, 767] on span "Save & Exit" at bounding box center [1368, 762] width 61 height 13
click at [1344, 689] on button "Save" at bounding box center [1357, 684] width 126 height 37
click at [1462, 764] on span "Next" at bounding box center [1460, 762] width 28 height 13
